Goal: Task Accomplishment & Management: Use online tool/utility

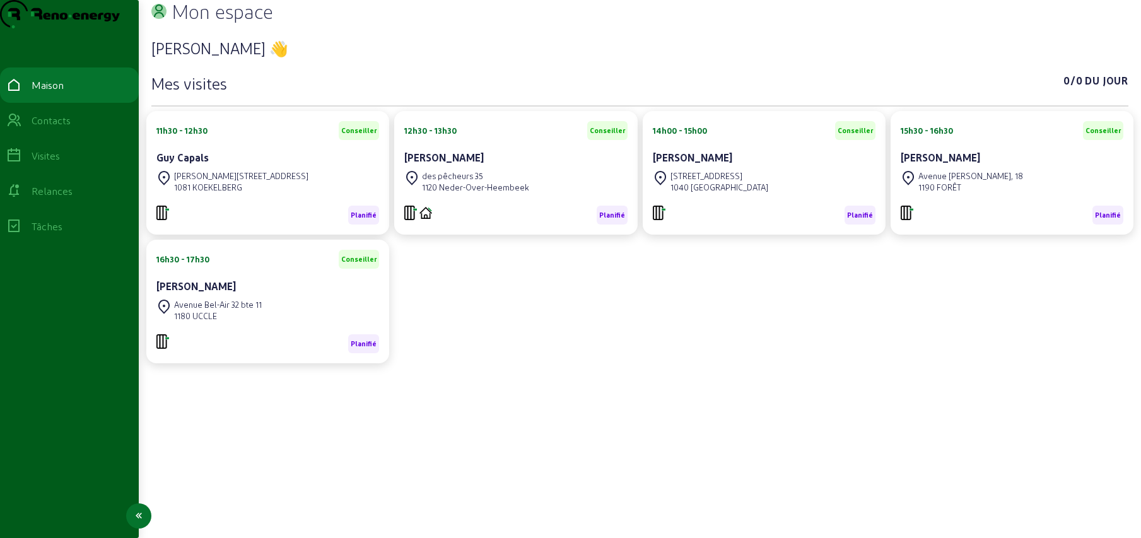
click at [21, 128] on icon at bounding box center [13, 120] width 15 height 15
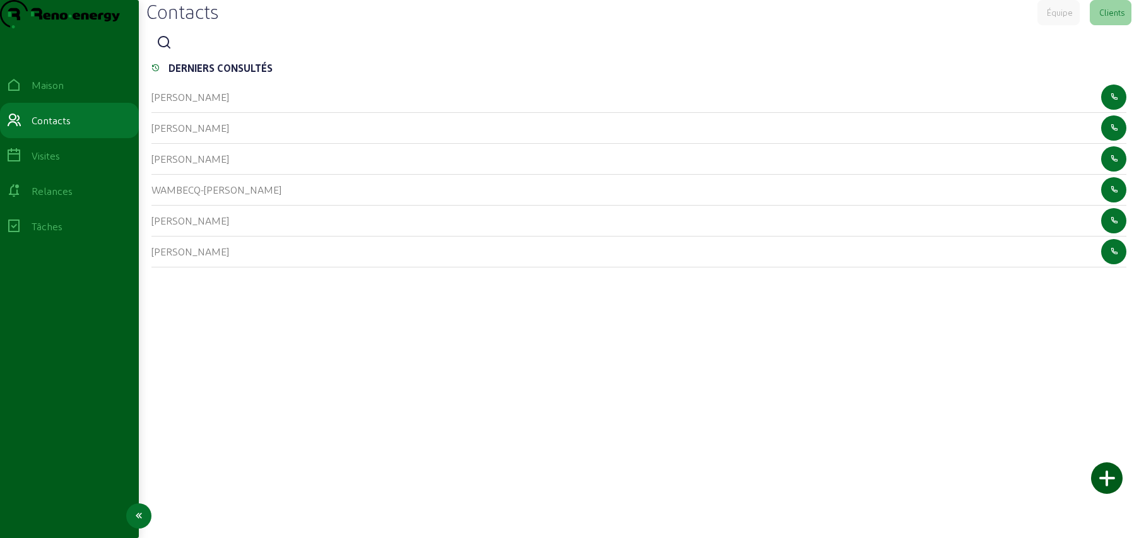
click at [21, 163] on icon at bounding box center [13, 155] width 15 height 15
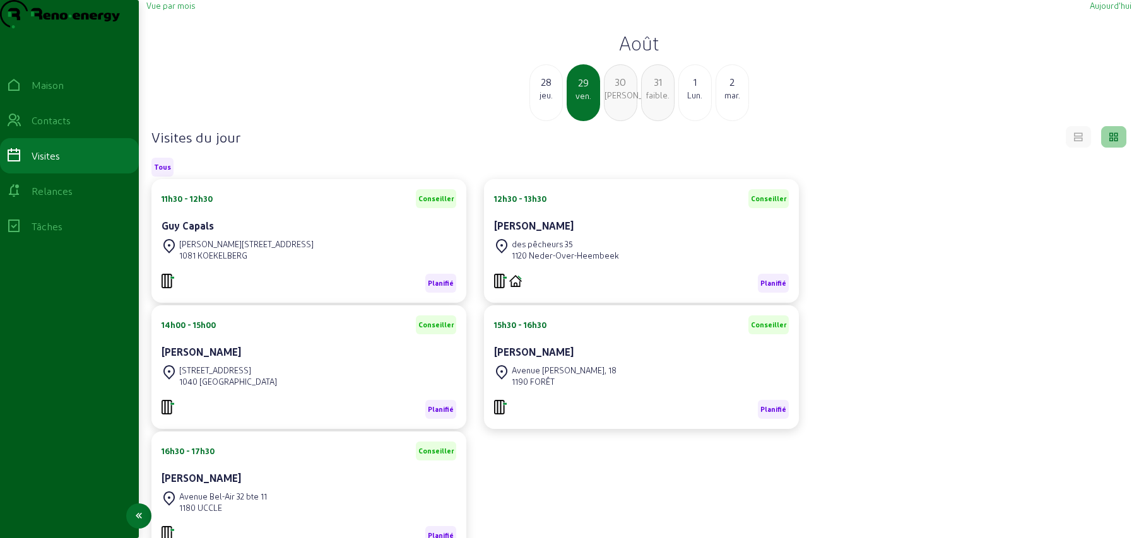
click at [21, 199] on icon at bounding box center [13, 191] width 15 height 15
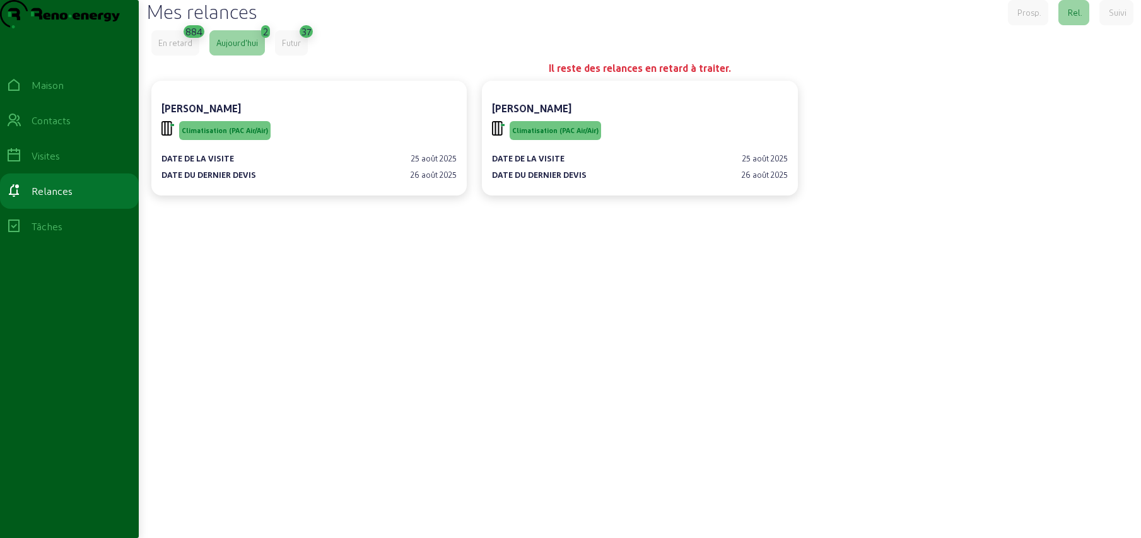
click at [186, 47] on font "En retard" at bounding box center [175, 42] width 34 height 9
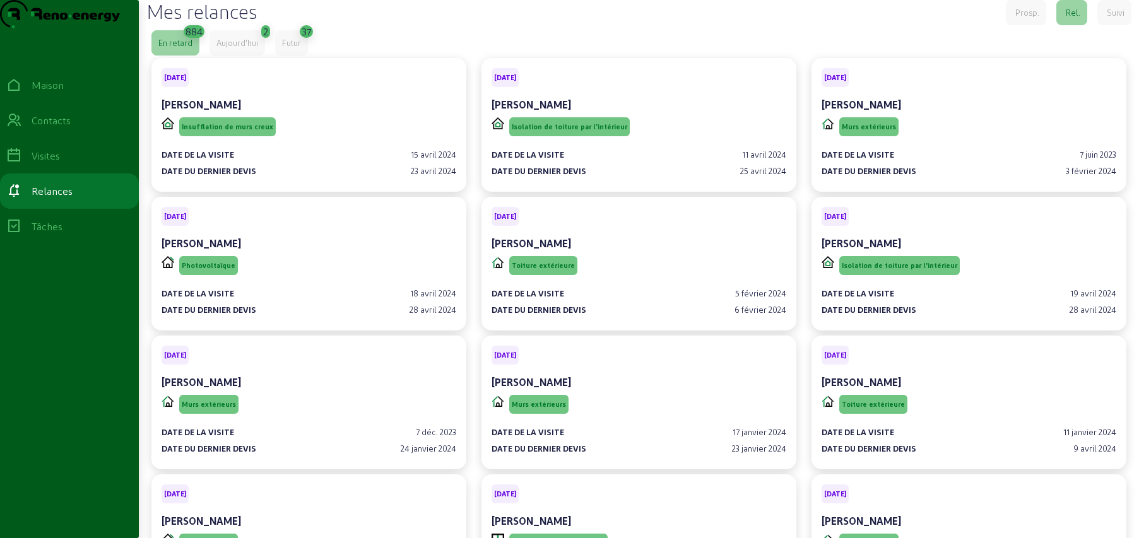
click at [290, 47] on font "Futur" at bounding box center [291, 42] width 19 height 9
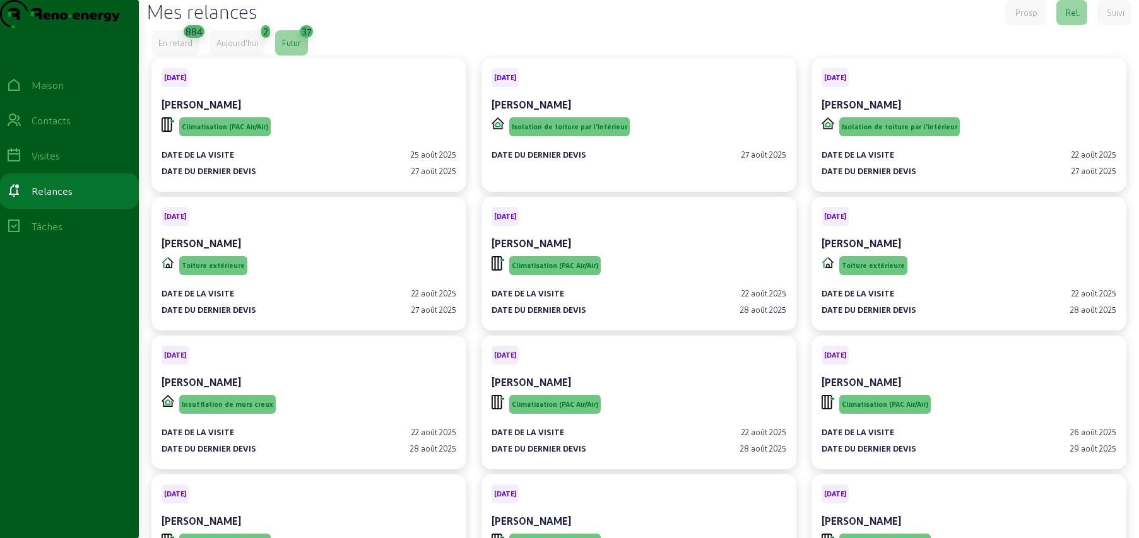
click at [1115, 17] on font "Suivi" at bounding box center [1116, 12] width 18 height 9
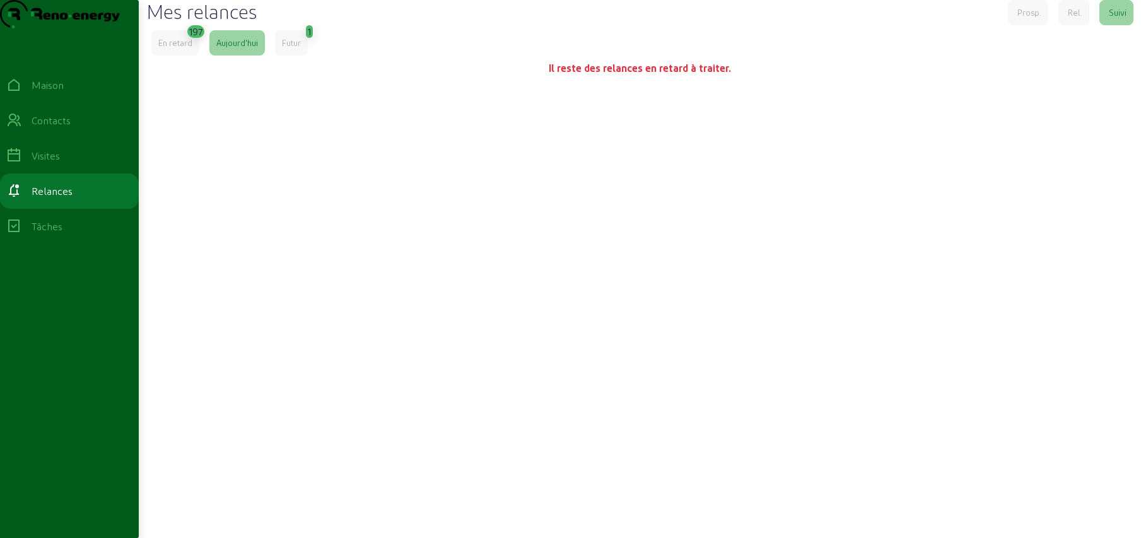
click at [186, 47] on font "En retard" at bounding box center [175, 42] width 34 height 9
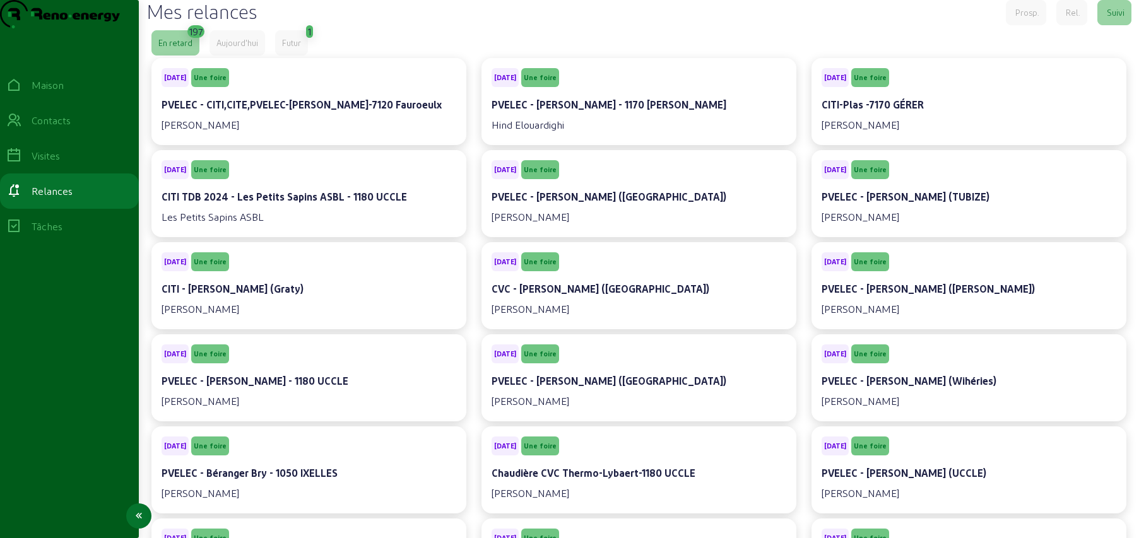
click at [56, 126] on font "Contacts" at bounding box center [51, 120] width 39 height 12
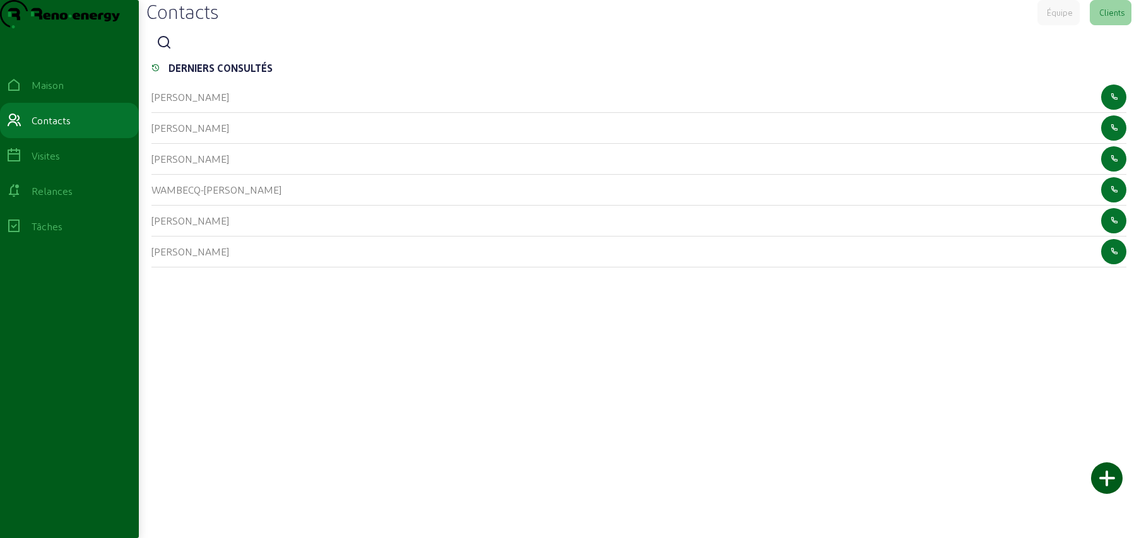
click at [169, 50] on icon at bounding box center [163, 42] width 15 height 15
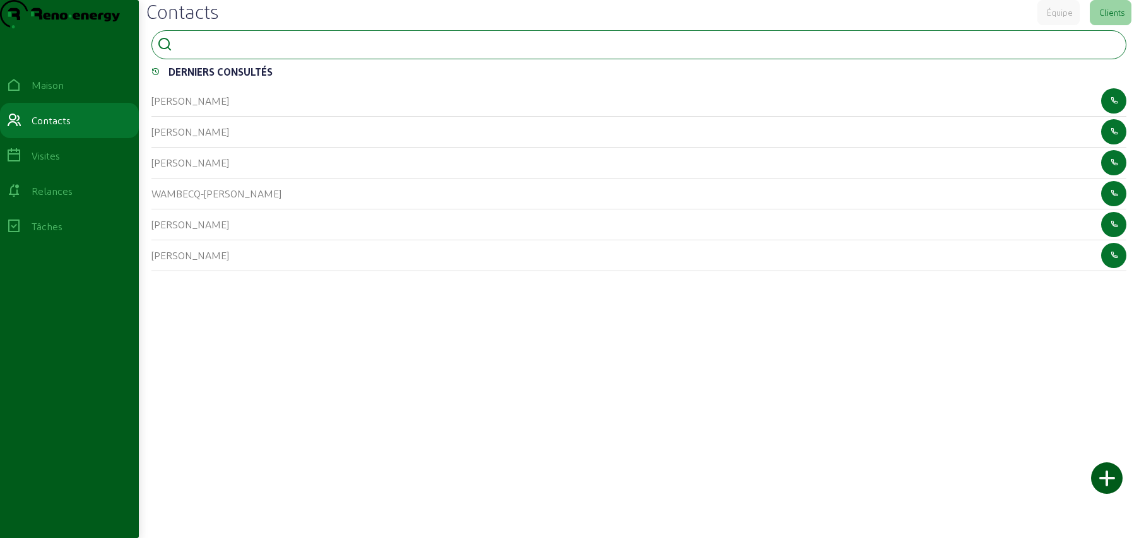
click at [194, 51] on input at bounding box center [234, 43] width 114 height 15
type input "vyvere"
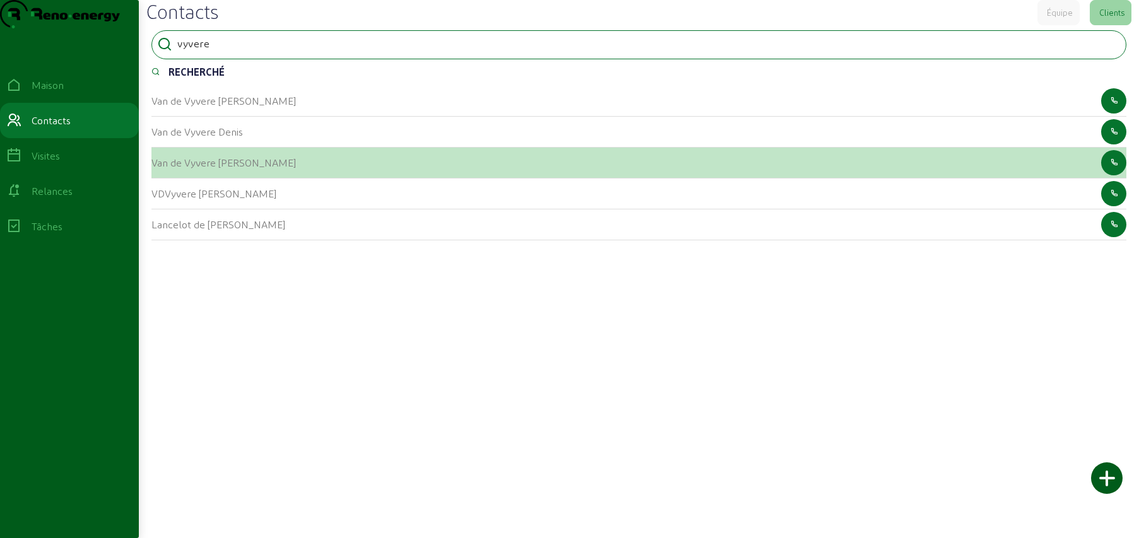
click at [206, 170] on div "Van de Vyvere [PERSON_NAME]" at bounding box center [223, 162] width 144 height 15
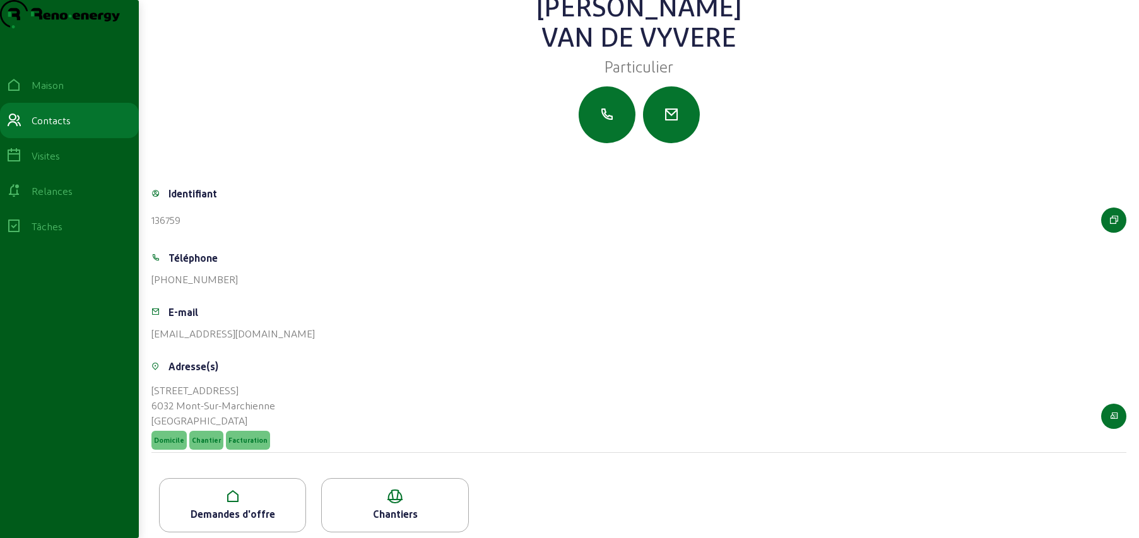
scroll to position [69, 0]
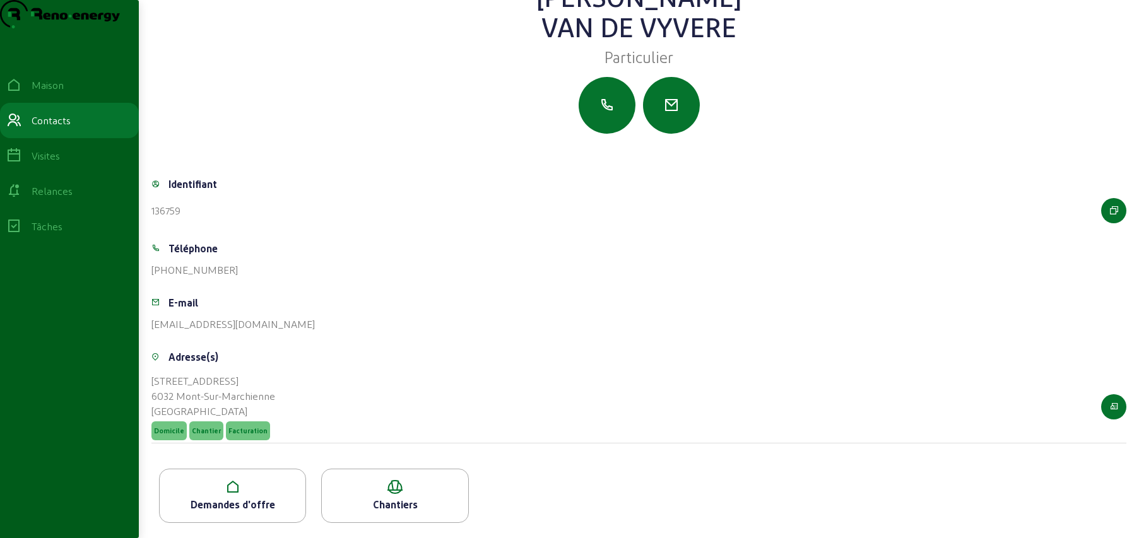
click at [223, 486] on icon at bounding box center [233, 487] width 146 height 15
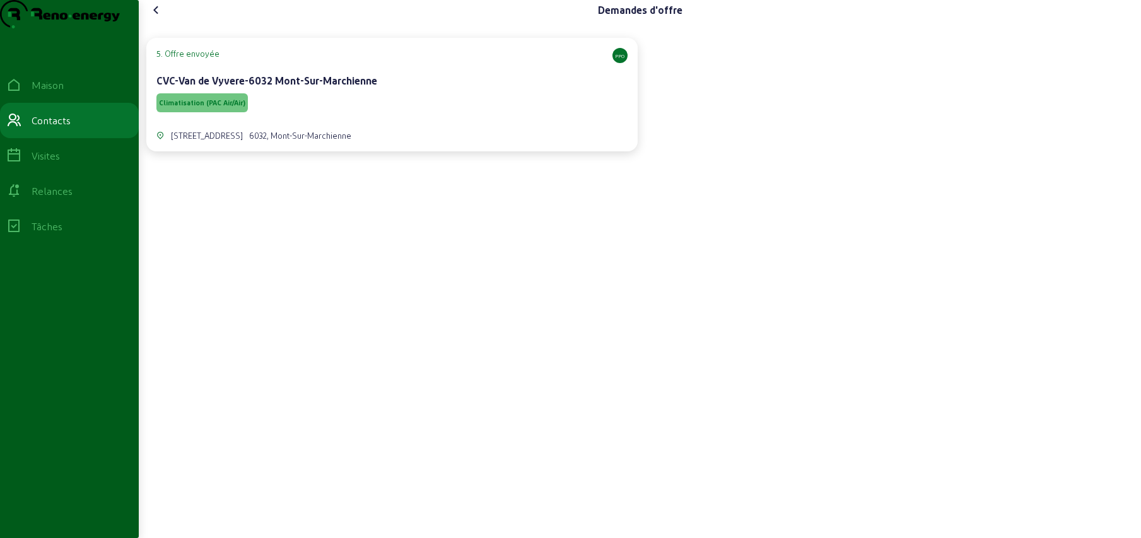
click at [429, 115] on div "Climatisation (PAC Air/Air)" at bounding box center [391, 103] width 471 height 24
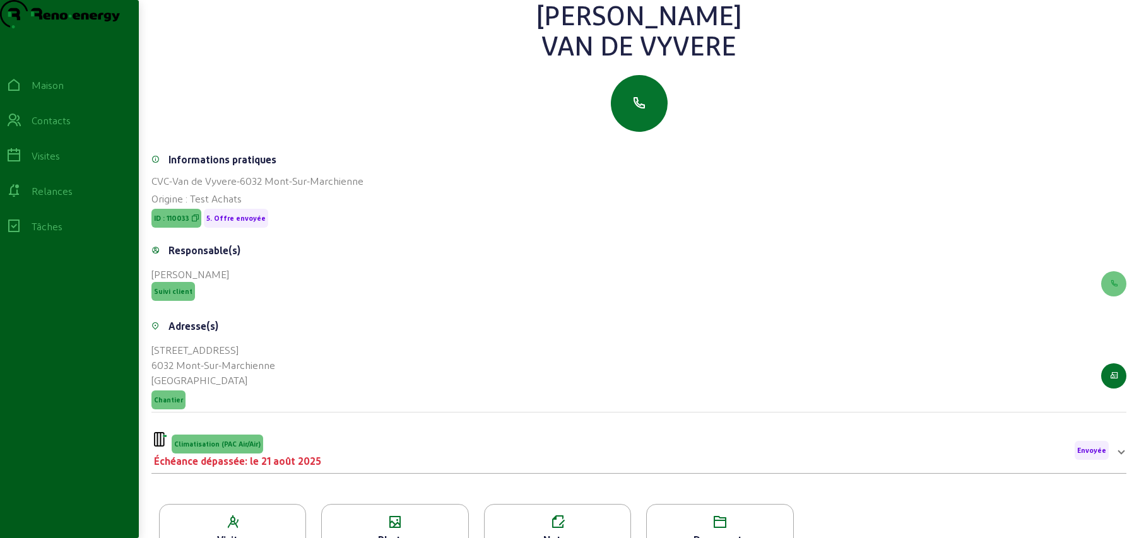
scroll to position [161, 0]
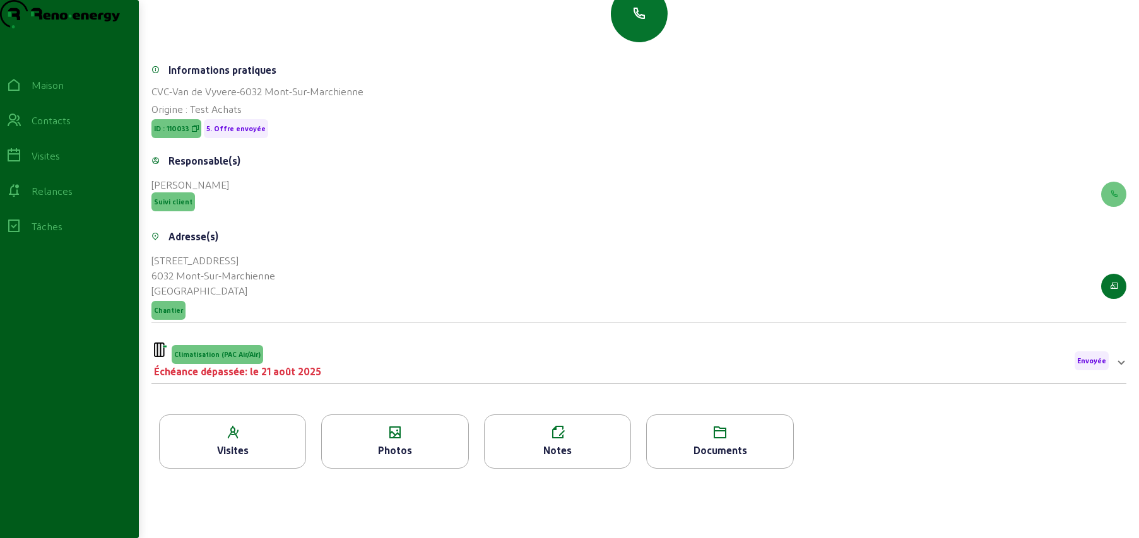
click at [423, 440] on div "Photos" at bounding box center [394, 442] width 147 height 54
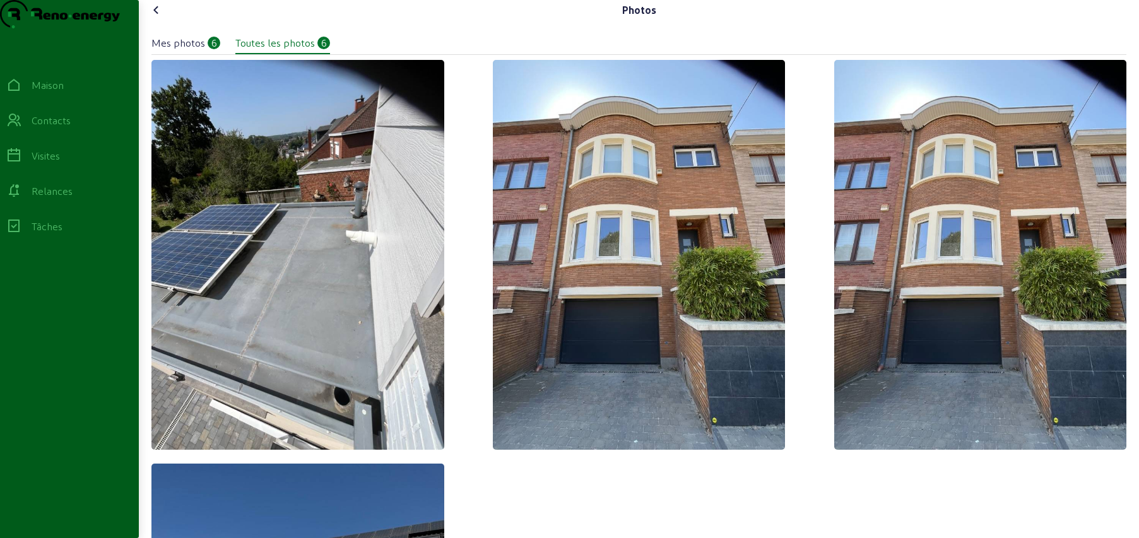
click at [159, 18] on icon at bounding box center [156, 10] width 15 height 15
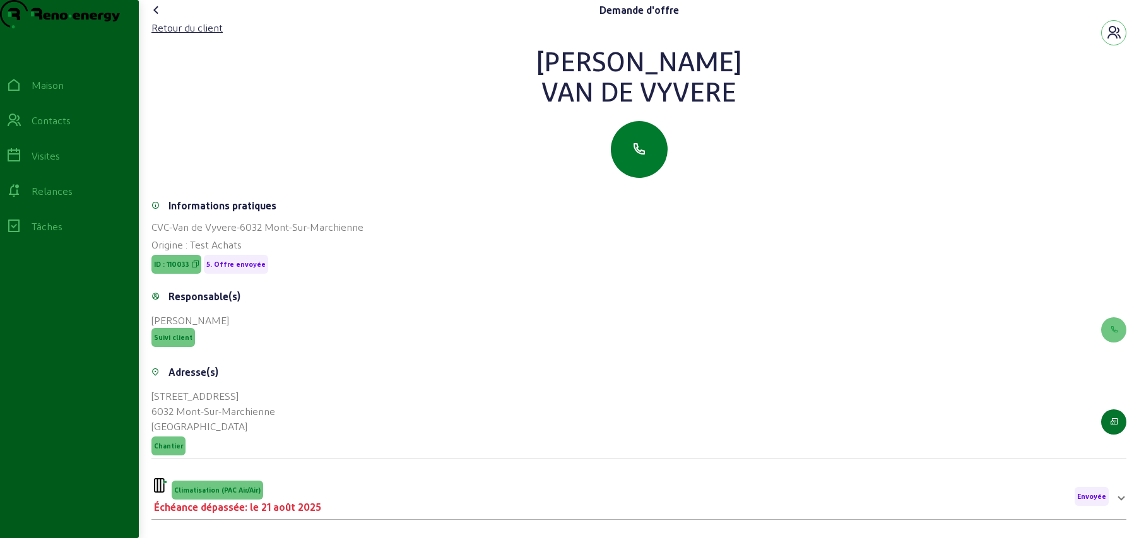
click at [640, 157] on icon "button" at bounding box center [639, 149] width 15 height 15
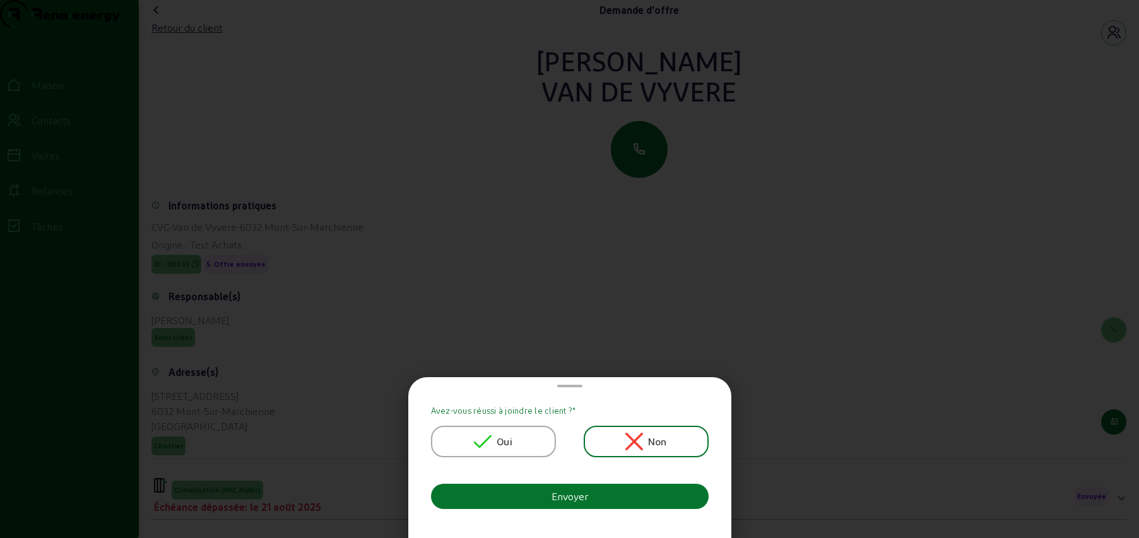
click at [497, 435] on div "Oui" at bounding box center [493, 442] width 38 height 18
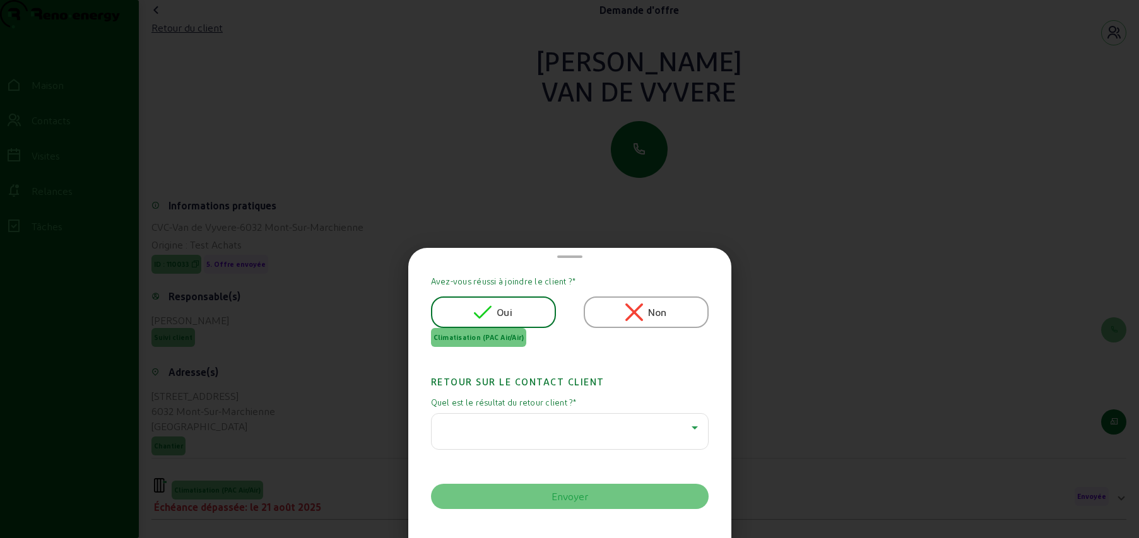
click at [502, 426] on div at bounding box center [567, 427] width 250 height 15
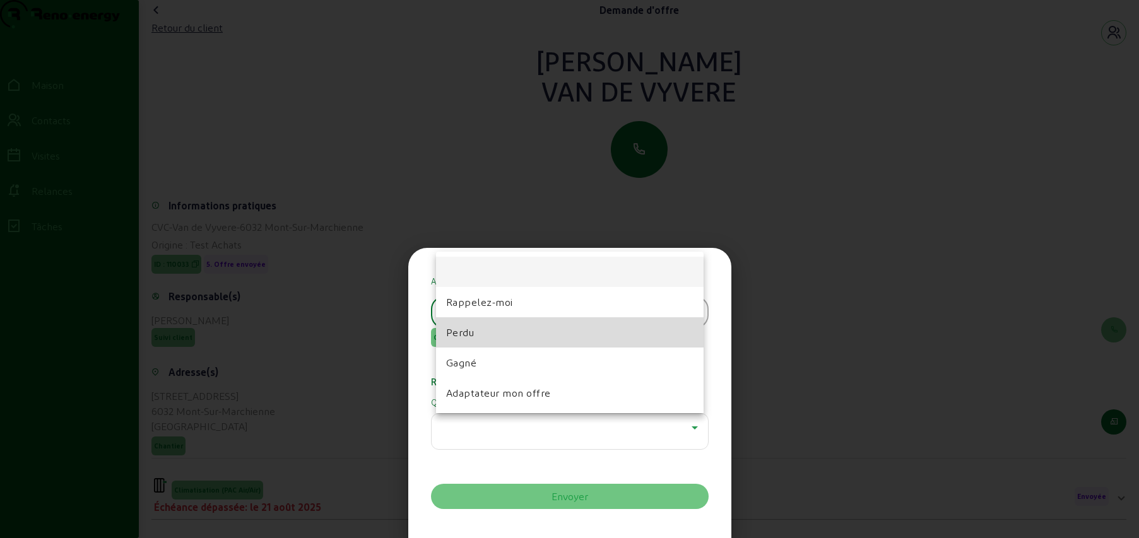
click at [480, 334] on mat-option "Perdu" at bounding box center [570, 332] width 268 height 30
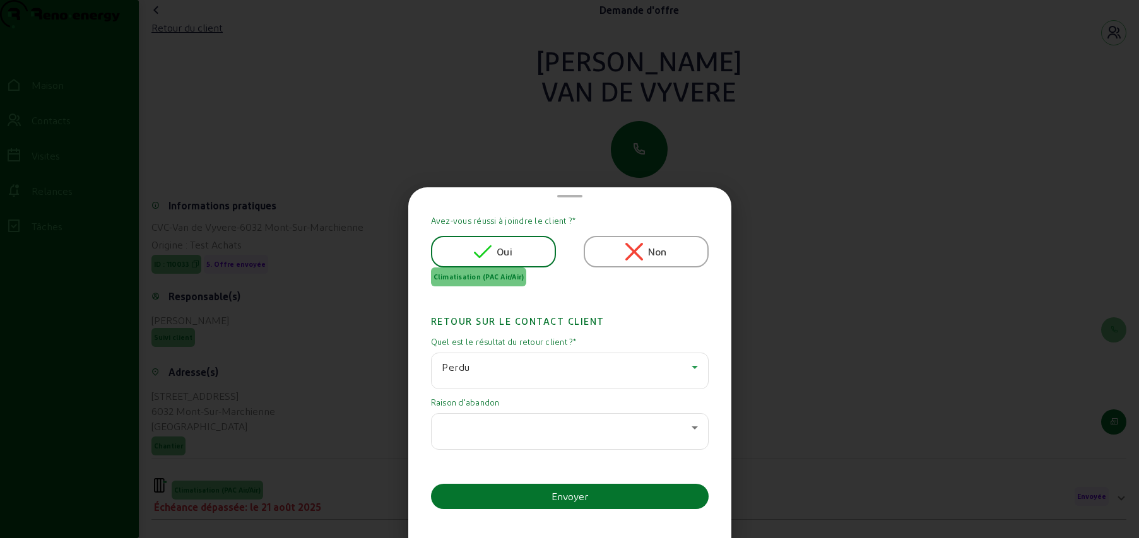
click at [528, 435] on div at bounding box center [570, 431] width 256 height 35
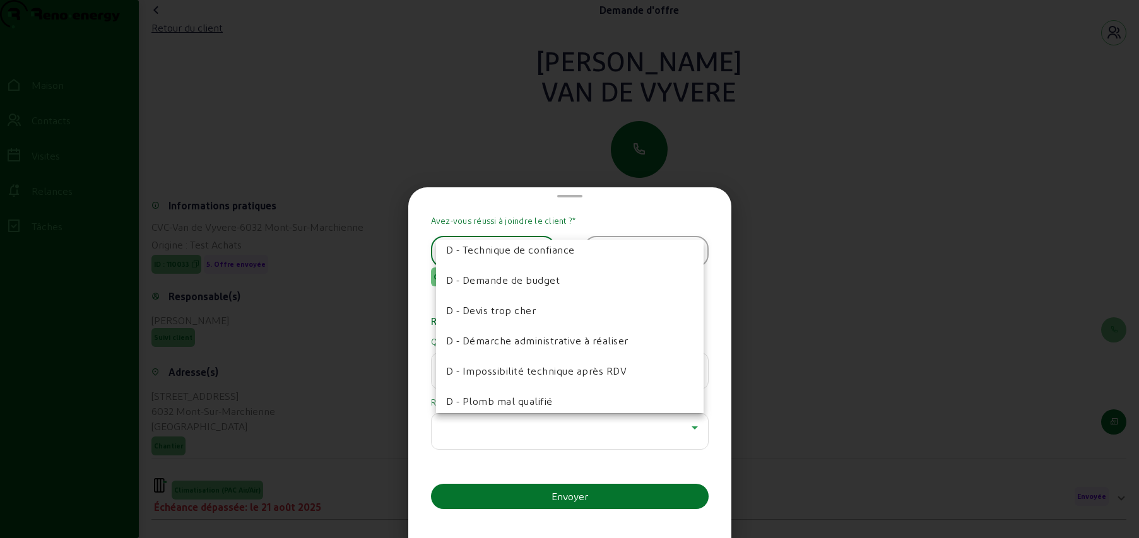
scroll to position [203, 0]
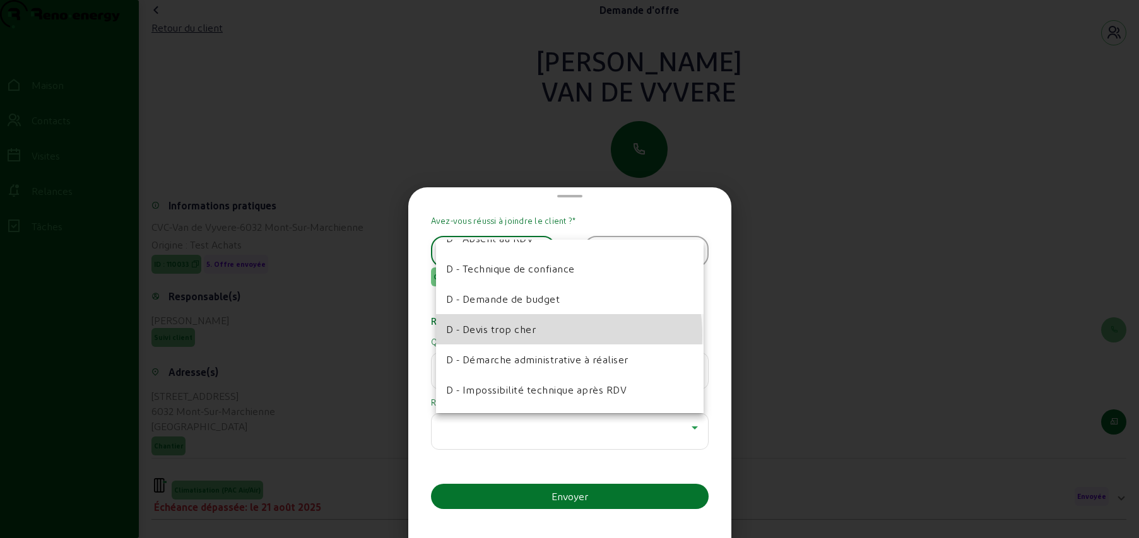
click at [529, 336] on span "D - Devis trop cher" at bounding box center [491, 329] width 90 height 15
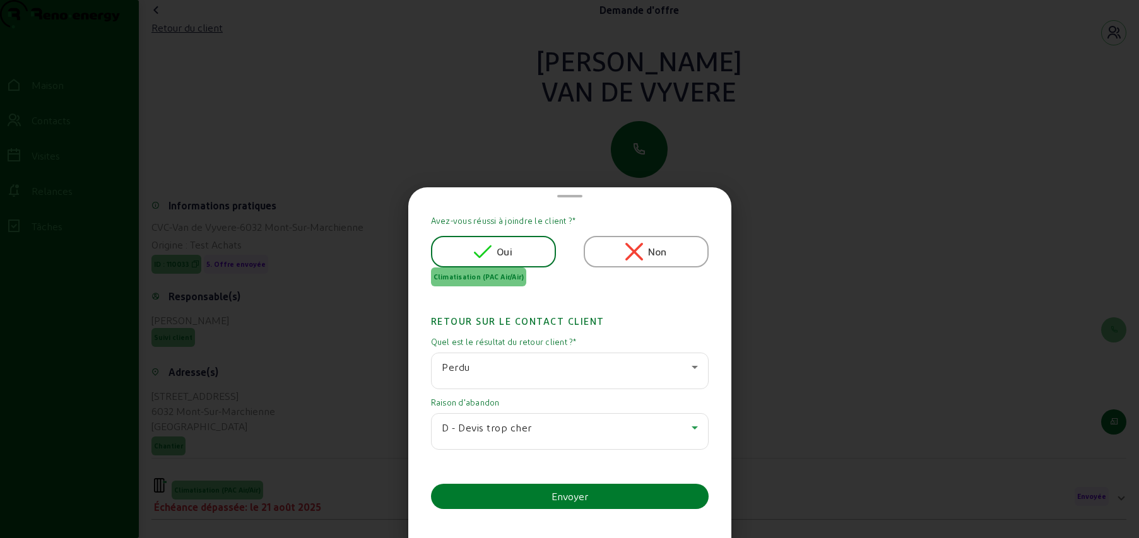
click at [564, 492] on font "Envoyer" at bounding box center [569, 496] width 37 height 12
